Goal: Transaction & Acquisition: Purchase product/service

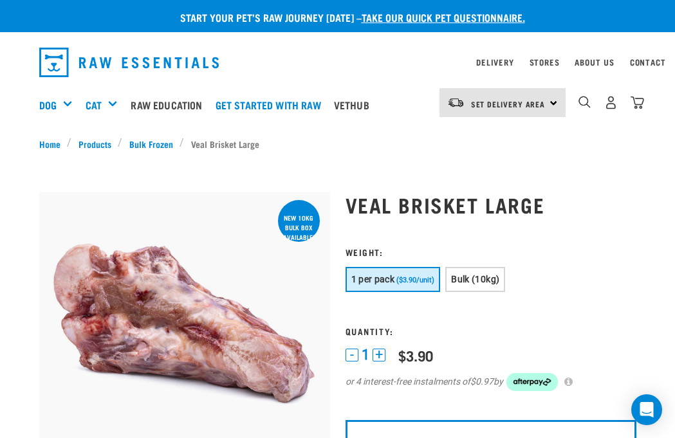
click at [557, 60] on link "Stores" at bounding box center [544, 62] width 30 height 5
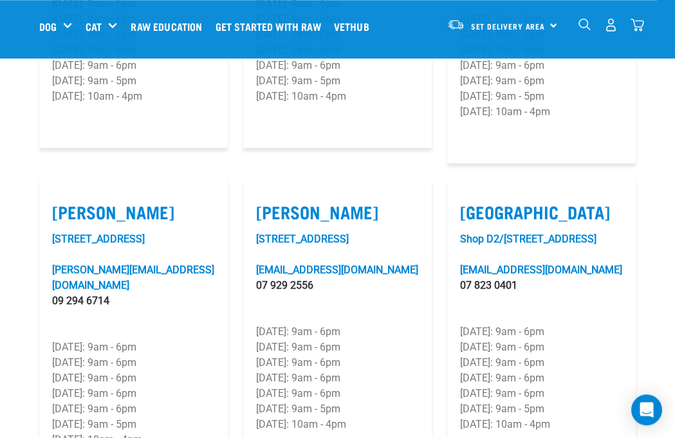
scroll to position [1318, 0]
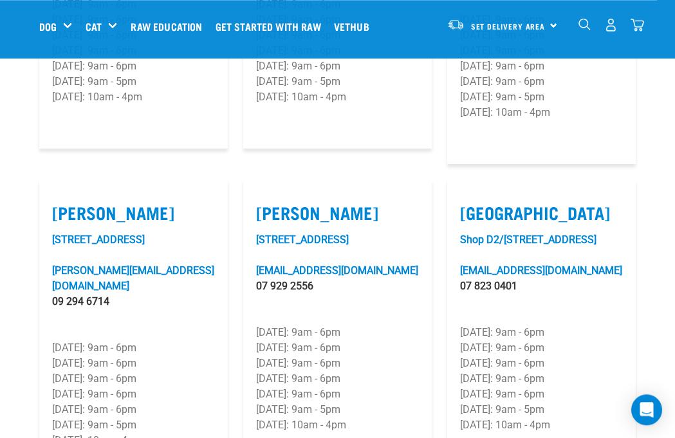
click at [300, 203] on label "Hamilton" at bounding box center [337, 213] width 163 height 20
click at [264, 192] on input "Hamilton" at bounding box center [260, 196] width 8 height 8
checkbox input "true"
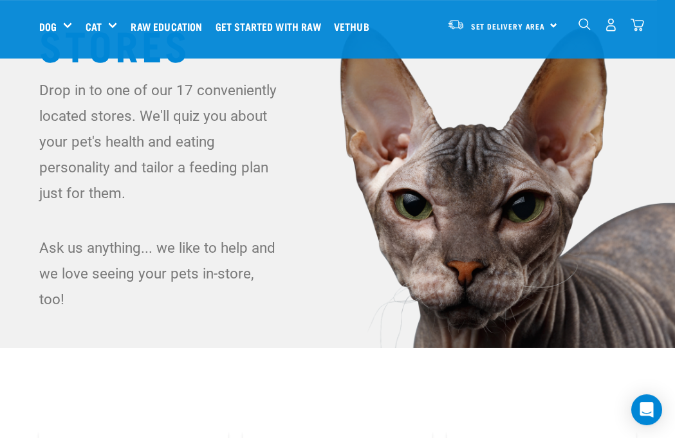
scroll to position [0, 0]
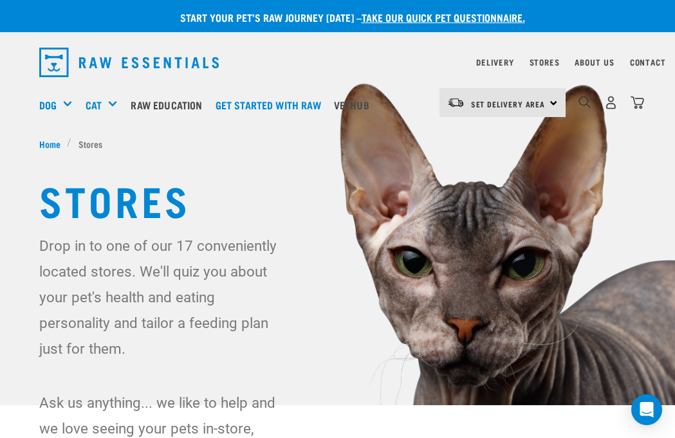
click at [502, 64] on link "Delivery" at bounding box center [494, 62] width 37 height 5
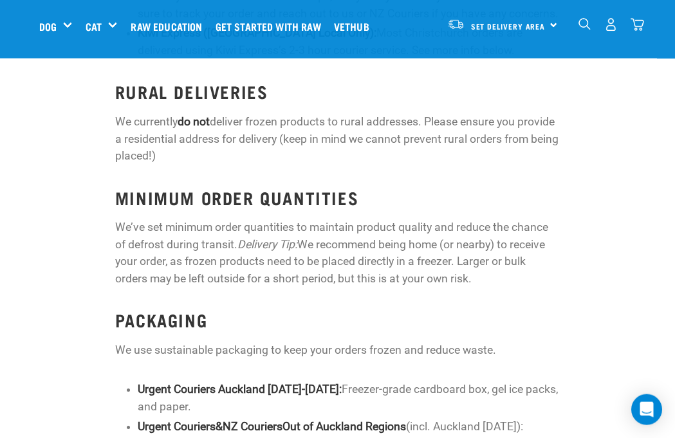
scroll to position [1459, 0]
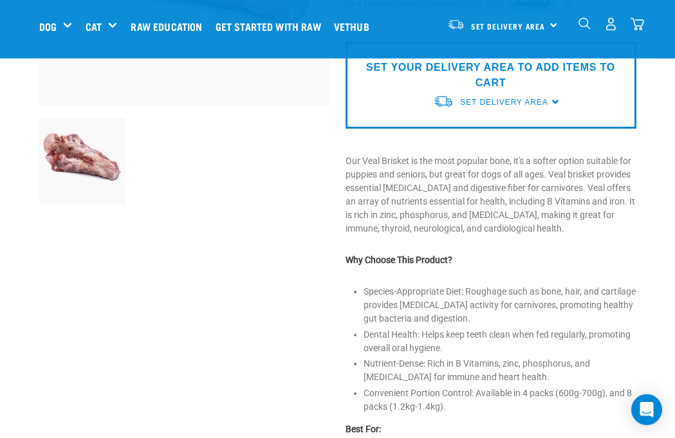
scroll to position [279, 0]
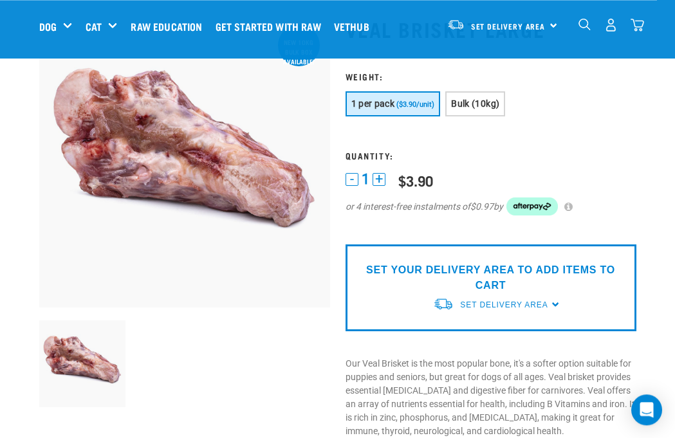
click at [384, 184] on button "+" at bounding box center [379, 179] width 13 height 13
click at [385, 177] on button "+" at bounding box center [379, 179] width 13 height 13
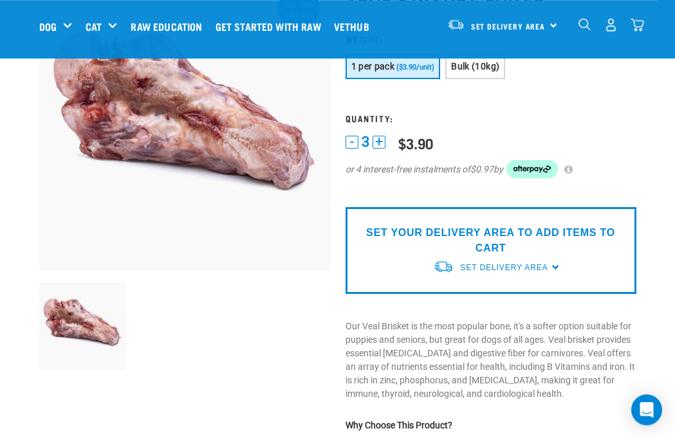
scroll to position [115, 0]
click at [515, 270] on span "Set Delivery Area" at bounding box center [503, 267] width 87 height 9
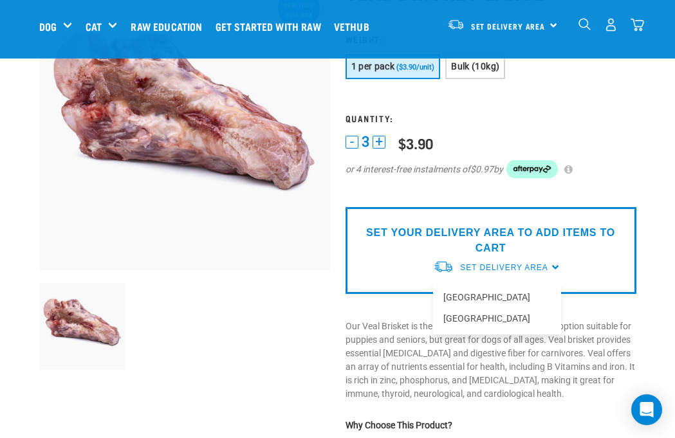
click at [482, 300] on link "[GEOGRAPHIC_DATA]" at bounding box center [497, 297] width 128 height 21
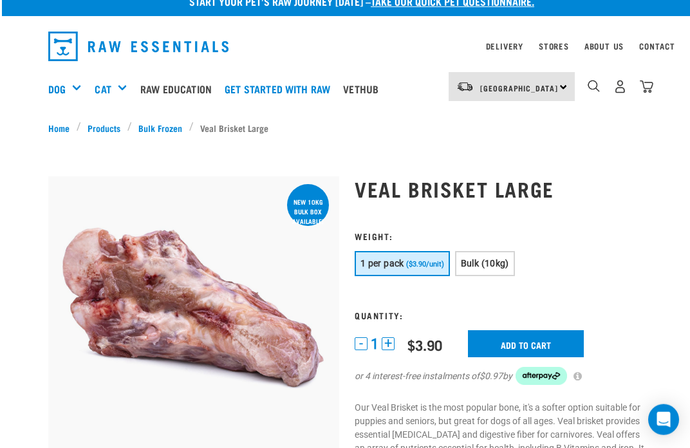
scroll to position [17, 0]
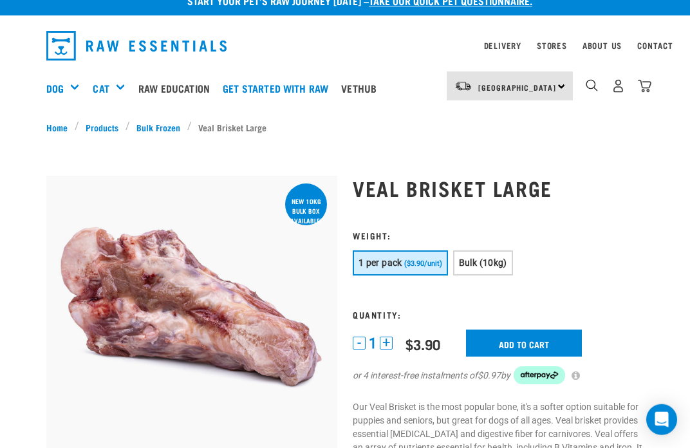
click at [504, 263] on span "Bulk (10kg)" at bounding box center [483, 262] width 48 height 10
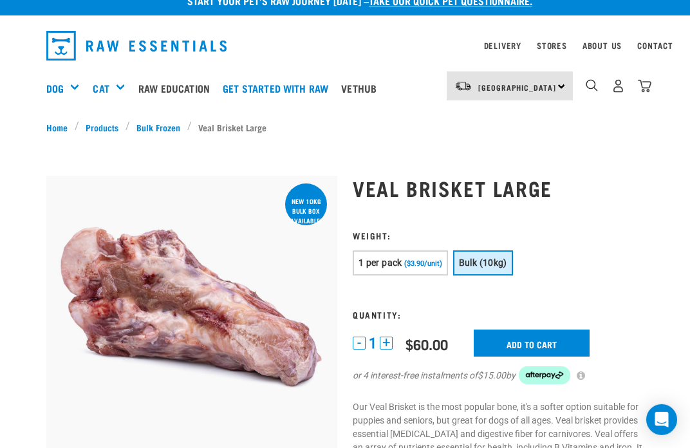
click at [398, 258] on span "1 per pack" at bounding box center [380, 262] width 44 height 10
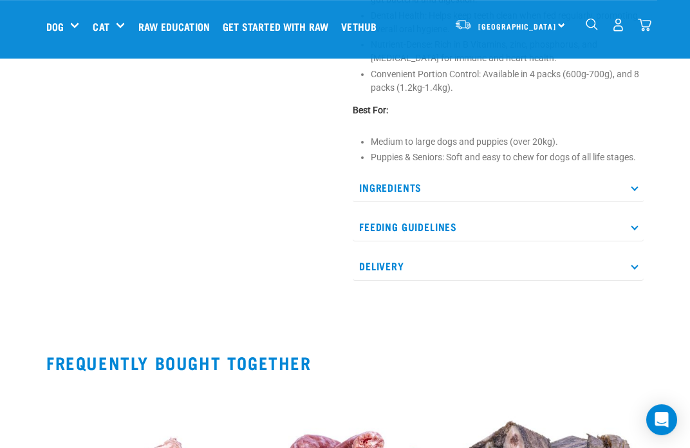
scroll to position [498, 0]
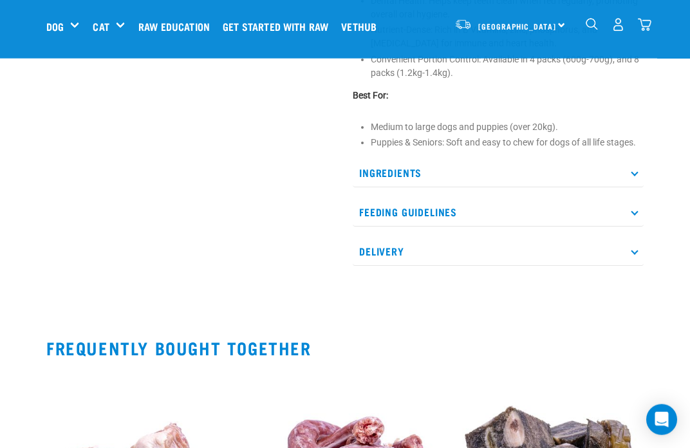
click at [387, 240] on p "Delivery" at bounding box center [498, 251] width 291 height 29
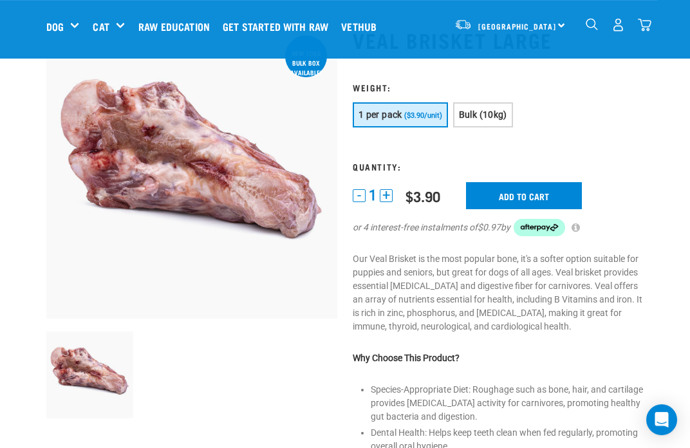
scroll to position [66, 0]
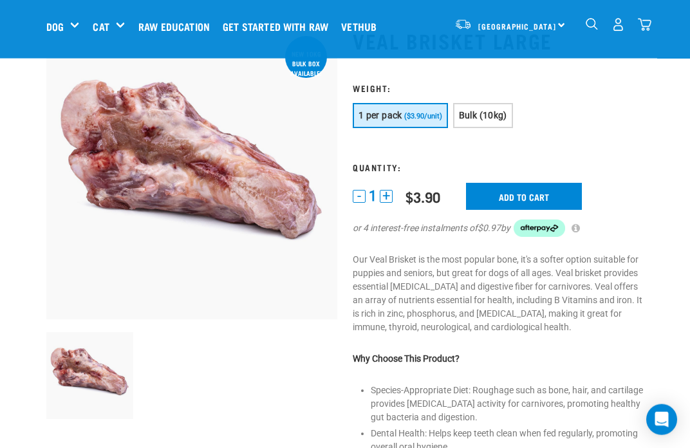
click at [392, 210] on div "1 - 1 + 0 100 0 100 $3.90 $60.00 Add to cart or 4 interest-free instalments of …" at bounding box center [498, 218] width 291 height 71
click at [391, 193] on button "+" at bounding box center [386, 196] width 13 height 13
click at [396, 192] on div "2 - 2 + 0 100 0 100 $3.90 $60.00 Add to cart or 4 interest-free instalments of …" at bounding box center [498, 218] width 291 height 71
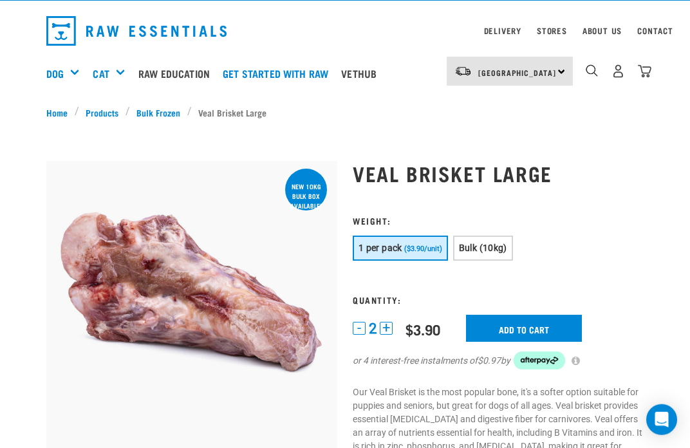
scroll to position [36, 0]
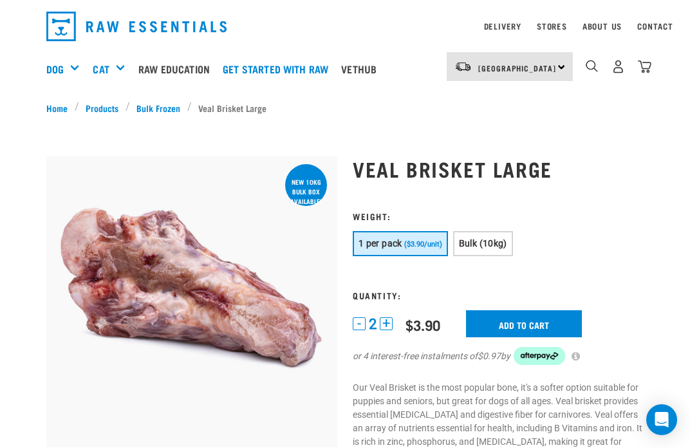
click at [392, 323] on button "+" at bounding box center [386, 323] width 13 height 13
click at [528, 324] on input "Add to cart" at bounding box center [524, 323] width 116 height 27
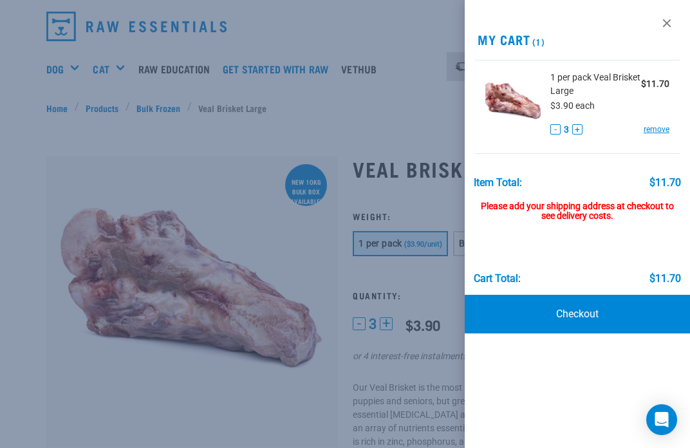
click at [586, 320] on link "Checkout" at bounding box center [577, 314] width 225 height 39
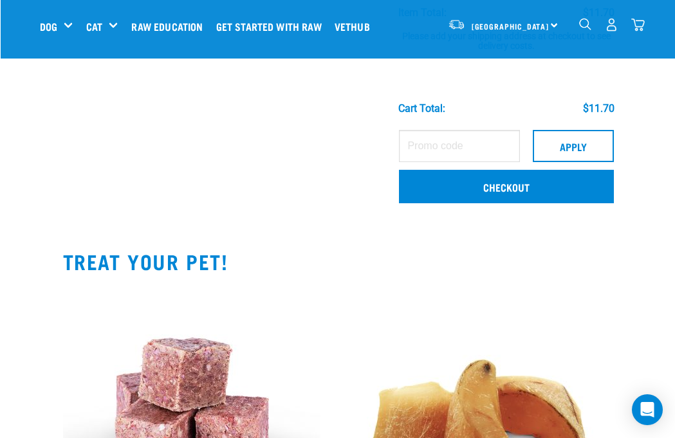
scroll to position [225, 0]
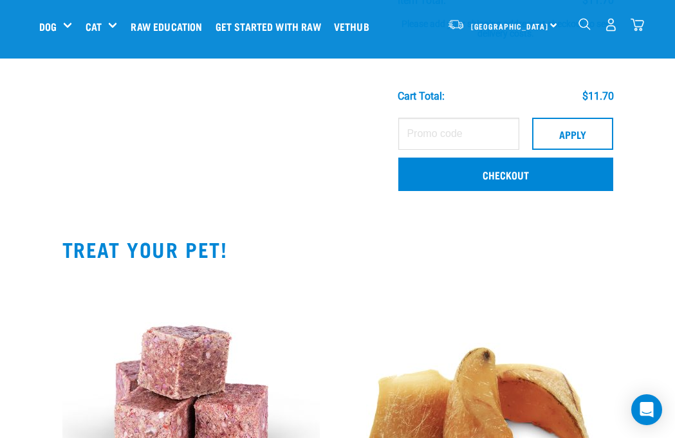
click at [492, 179] on link "Checkout" at bounding box center [505, 174] width 214 height 33
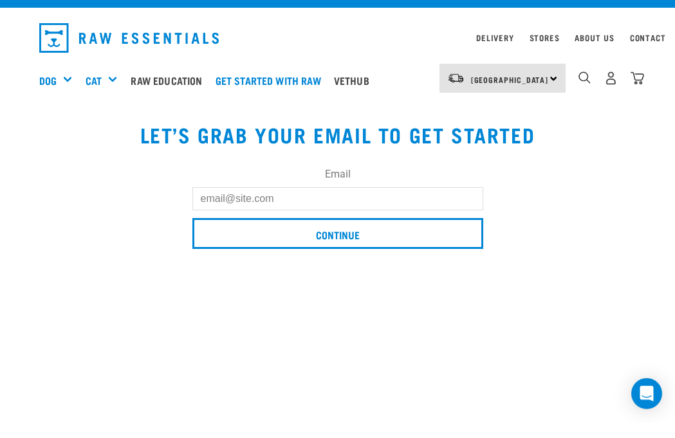
scroll to position [25, 0]
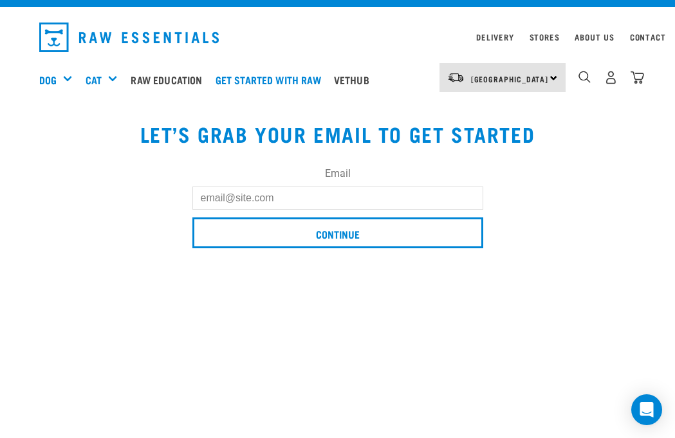
click at [230, 196] on input "Email" at bounding box center [337, 198] width 291 height 23
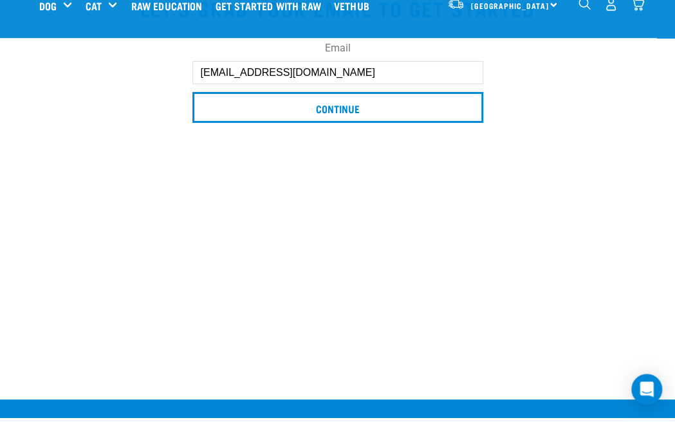
type input "dagate@xtra.co.nz"
click at [579, 118] on div "Email dagate@xtra.co.nz Continue" at bounding box center [338, 97] width 612 height 108
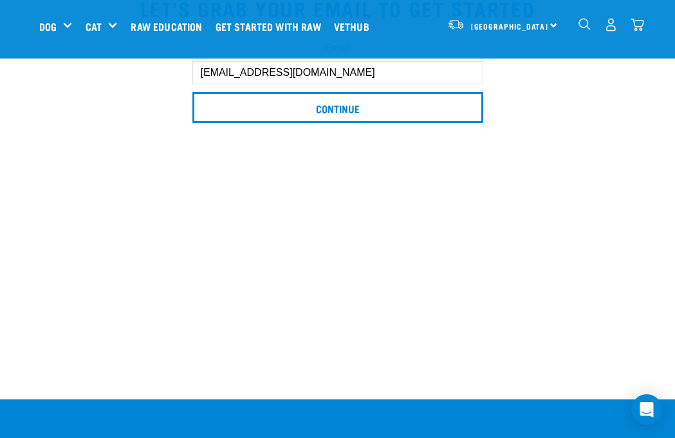
click at [338, 111] on input "Continue" at bounding box center [337, 107] width 291 height 31
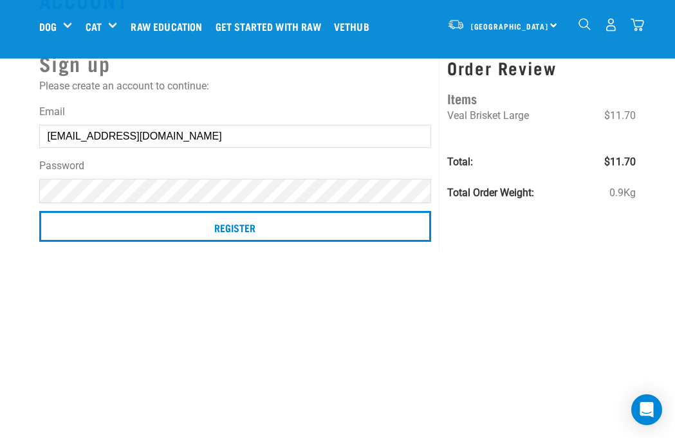
scroll to position [53, 0]
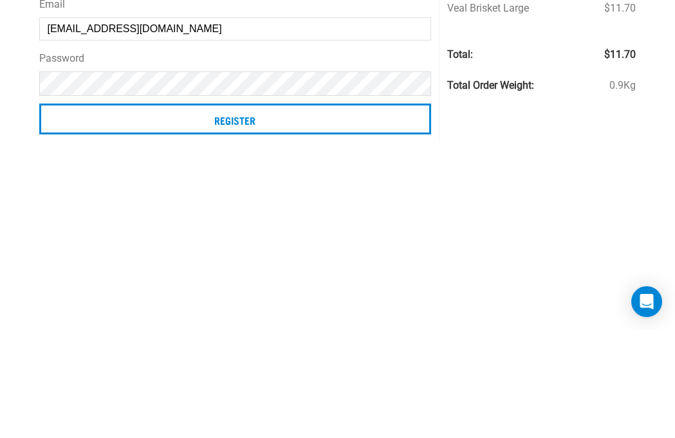
click at [240, 212] on input "Register" at bounding box center [235, 227] width 392 height 31
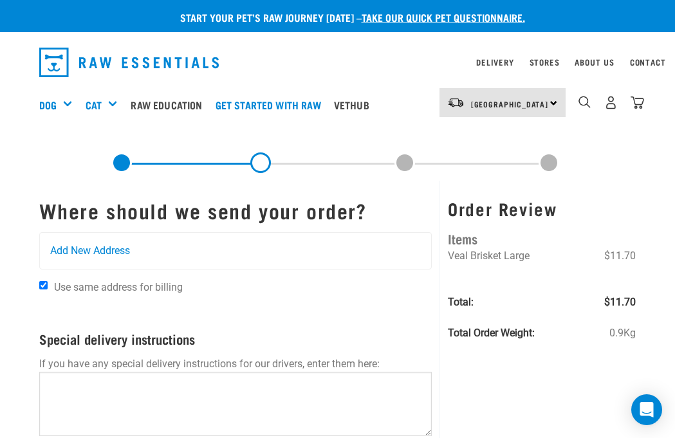
click at [86, 250] on span "Add New Address" at bounding box center [90, 250] width 80 height 15
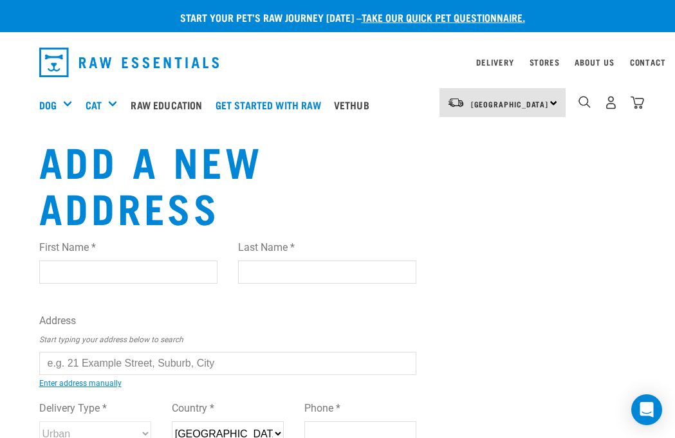
click at [89, 272] on input "First Name *" at bounding box center [128, 272] width 178 height 23
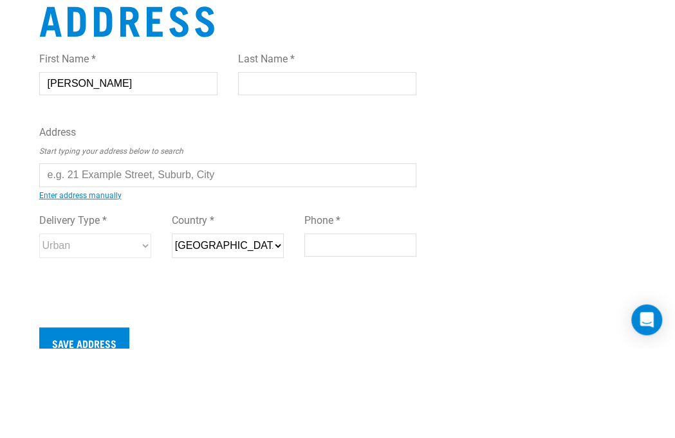
type input "[PERSON_NAME]"
click at [258, 162] on input "Last Name *" at bounding box center [327, 173] width 178 height 23
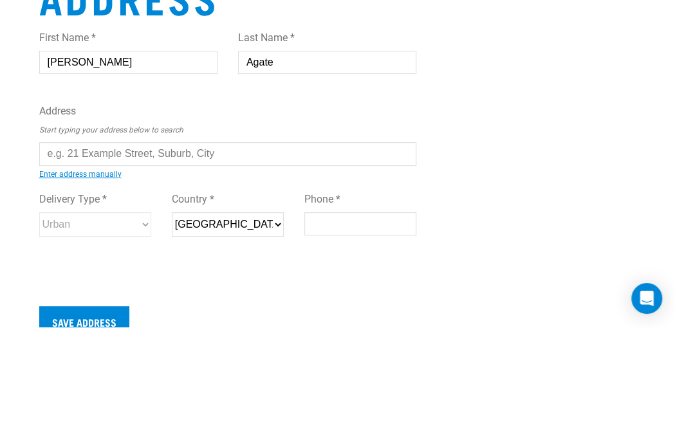
type input "Agate"
click at [80, 253] on input "text" at bounding box center [228, 264] width 378 height 23
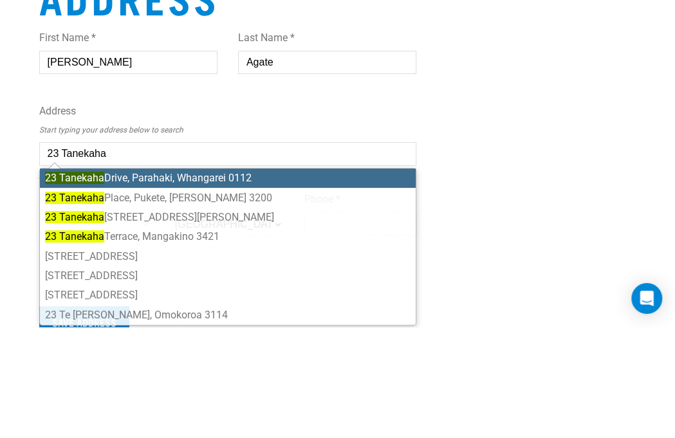
click at [149, 299] on li "[STREET_ADDRESS][PERSON_NAME]" at bounding box center [228, 308] width 376 height 19
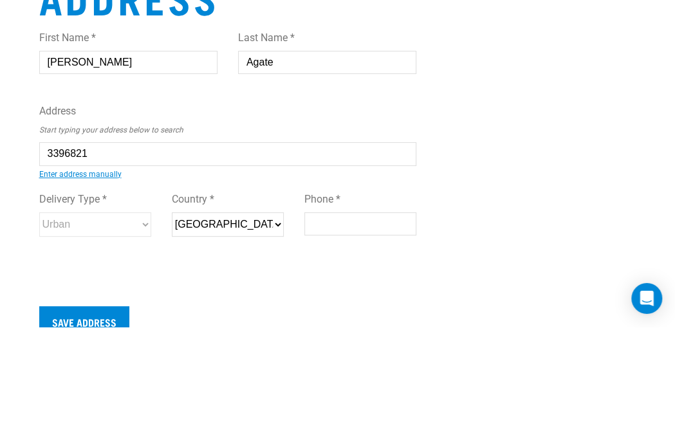
type input "[STREET_ADDRESS][PERSON_NAME]"
type input "[STREET_ADDRESS]"
type input "Pukete"
type input "[GEOGRAPHIC_DATA]"
select select "WKO"
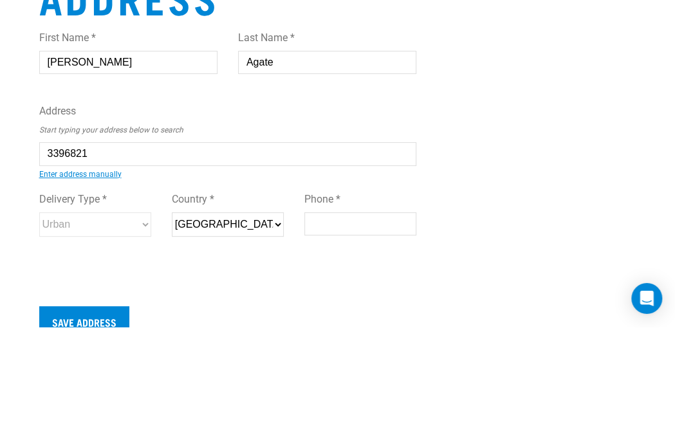
type input "3200"
select select "Urban"
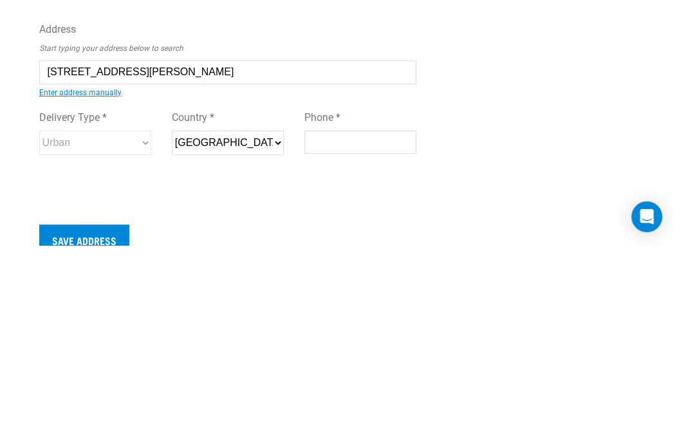
click at [152, 293] on div "Delivery Type * Urban Rural Country * New Zealand Phone *" at bounding box center [228, 330] width 398 height 75
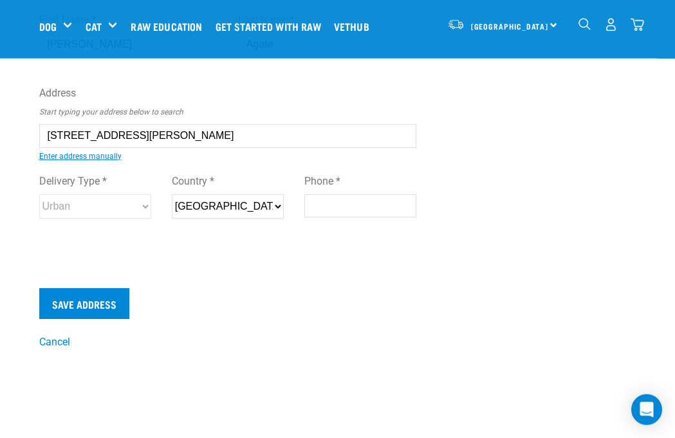
scroll to position [127, 0]
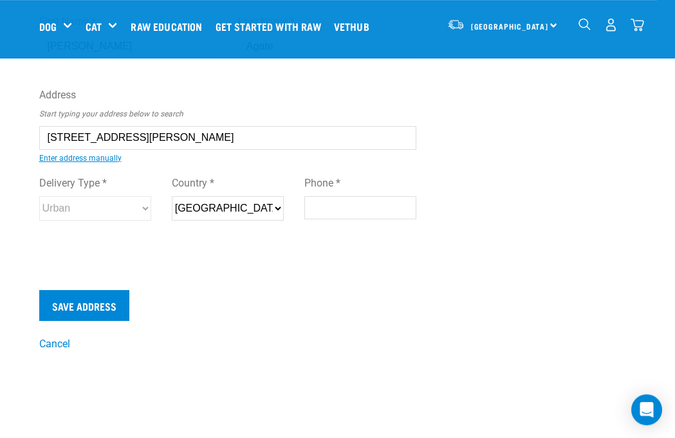
click at [322, 209] on input "Phone *" at bounding box center [360, 207] width 112 height 23
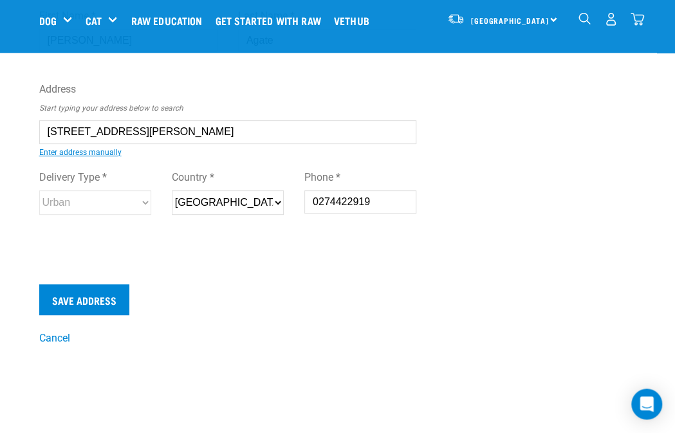
type input "0274422919"
click at [585, 136] on div "Add a new address First Name * Margaret Last Name * Agate Address Start typing …" at bounding box center [338, 131] width 618 height 441
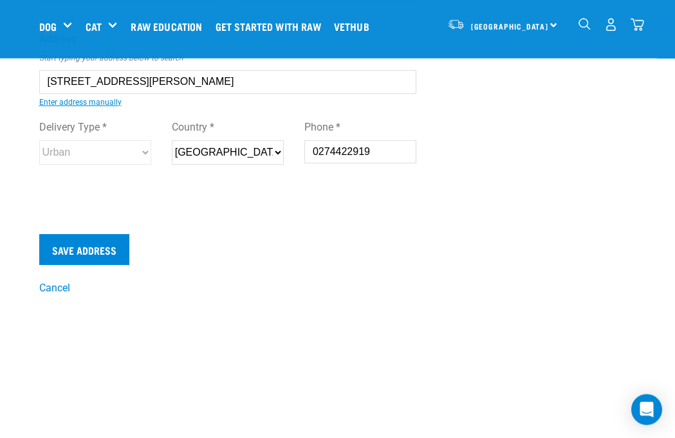
scroll to position [184, 0]
click at [103, 251] on input "Save Address" at bounding box center [84, 249] width 90 height 31
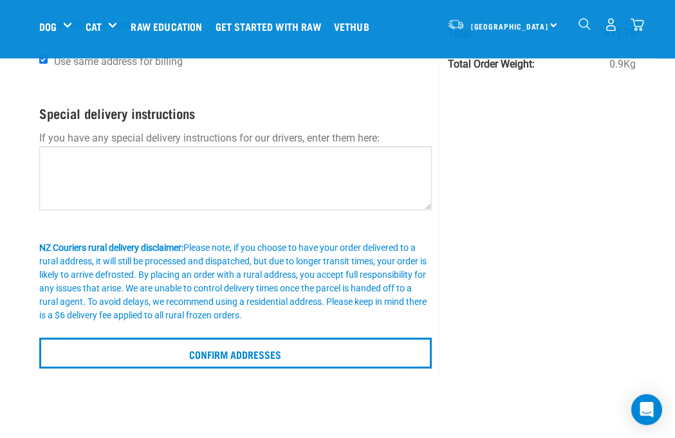
scroll to position [173, 0]
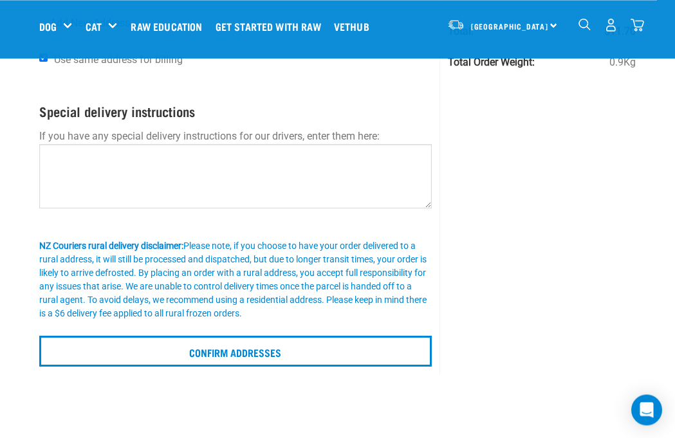
click at [273, 354] on input "Confirm addresses" at bounding box center [235, 351] width 393 height 31
